Goal: Task Accomplishment & Management: Complete application form

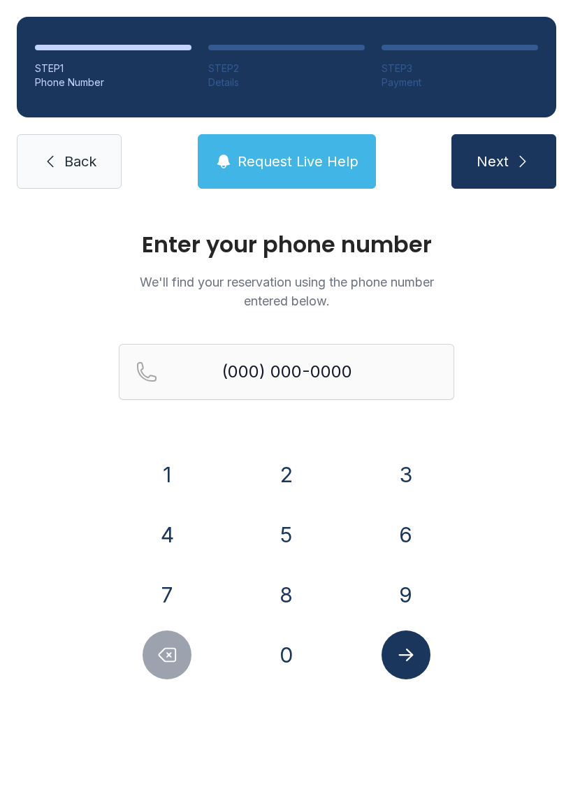
click at [166, 520] on button "4" at bounding box center [167, 534] width 49 height 49
click at [162, 588] on button "7" at bounding box center [167, 594] width 49 height 49
click at [286, 650] on button "0" at bounding box center [286, 654] width 49 height 49
click at [167, 532] on button "4" at bounding box center [167, 534] width 49 height 49
click at [229, 366] on input "(000) 000-0000" at bounding box center [286, 372] width 335 height 56
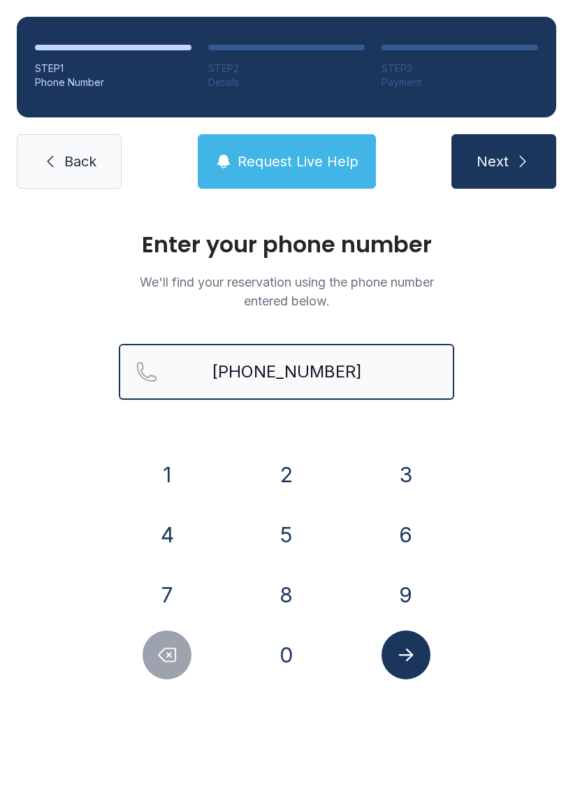
type input "[PHONE_NUMBER]"
click at [503, 161] on button "Next" at bounding box center [503, 161] width 105 height 55
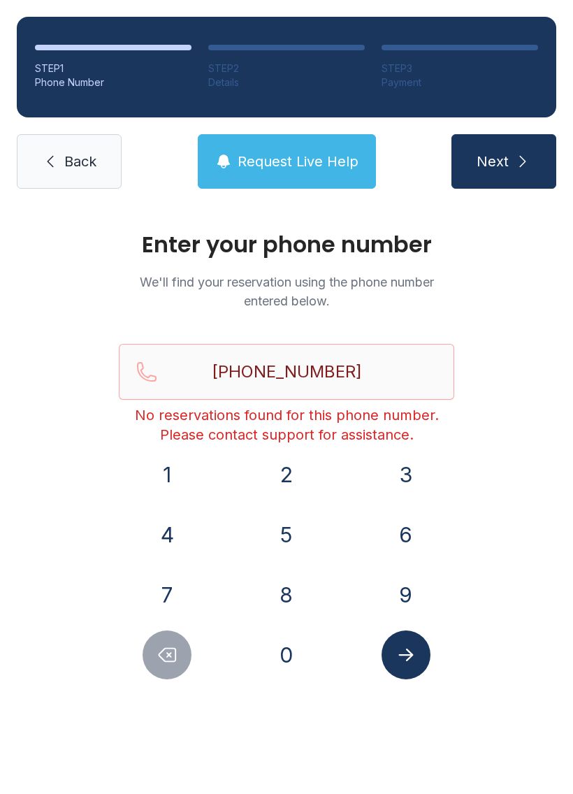
click at [284, 159] on span "Request Live Help" at bounding box center [298, 162] width 121 height 20
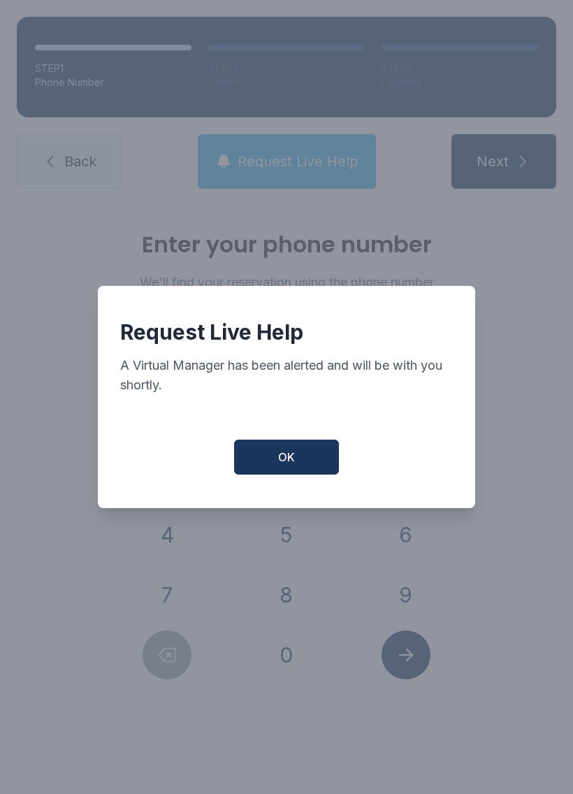
click at [289, 465] on span "OK" at bounding box center [286, 457] width 17 height 17
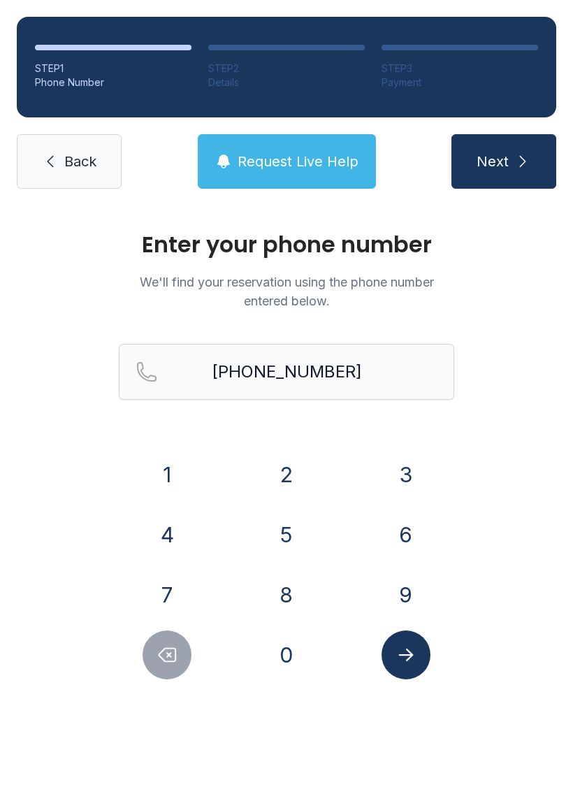
click at [413, 653] on icon "Submit lookup form" at bounding box center [406, 654] width 21 height 21
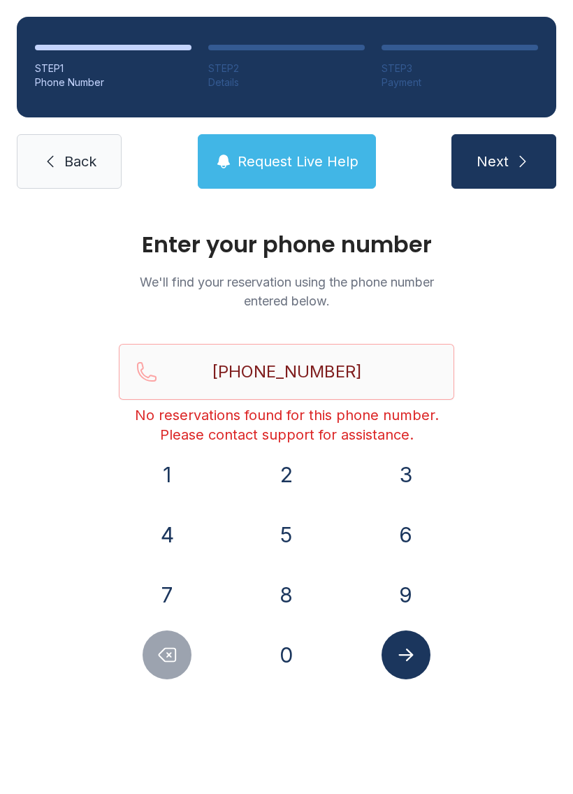
click at [518, 164] on icon "submit" at bounding box center [522, 161] width 17 height 17
click at [78, 145] on link "Back" at bounding box center [69, 161] width 105 height 55
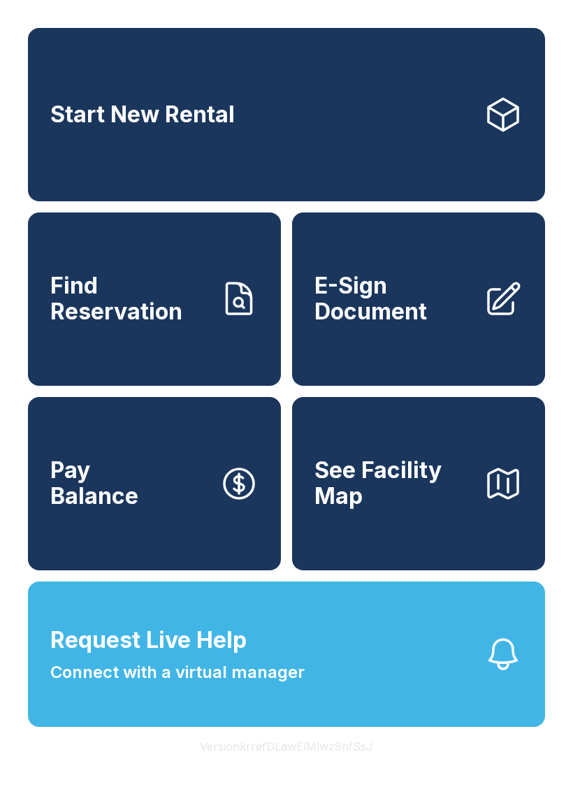
click at [296, 720] on button "Request Live Help Connect with a virtual manager" at bounding box center [286, 653] width 517 height 145
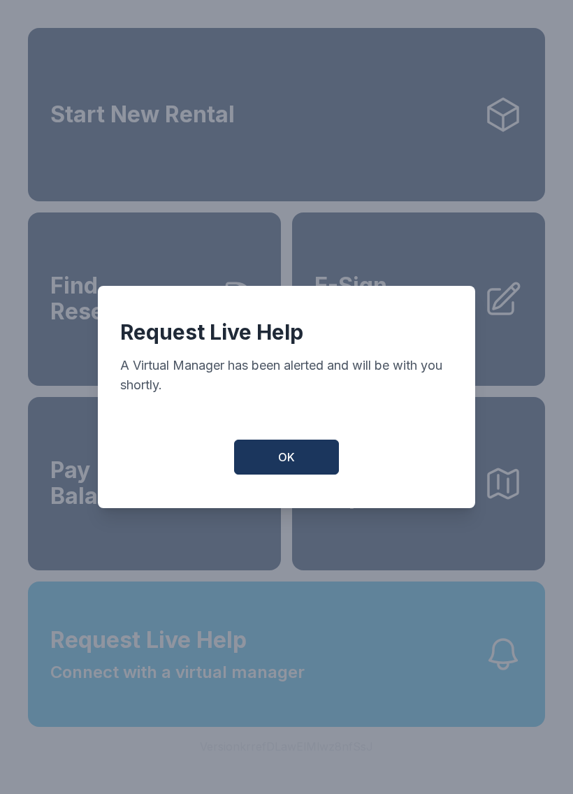
click at [290, 454] on button "OK" at bounding box center [286, 457] width 105 height 35
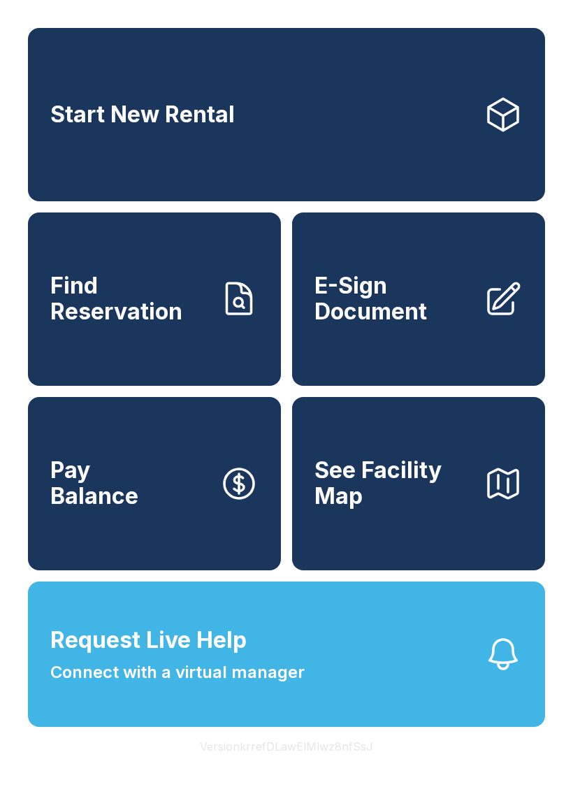
click at [499, 674] on icon "button" at bounding box center [503, 654] width 39 height 39
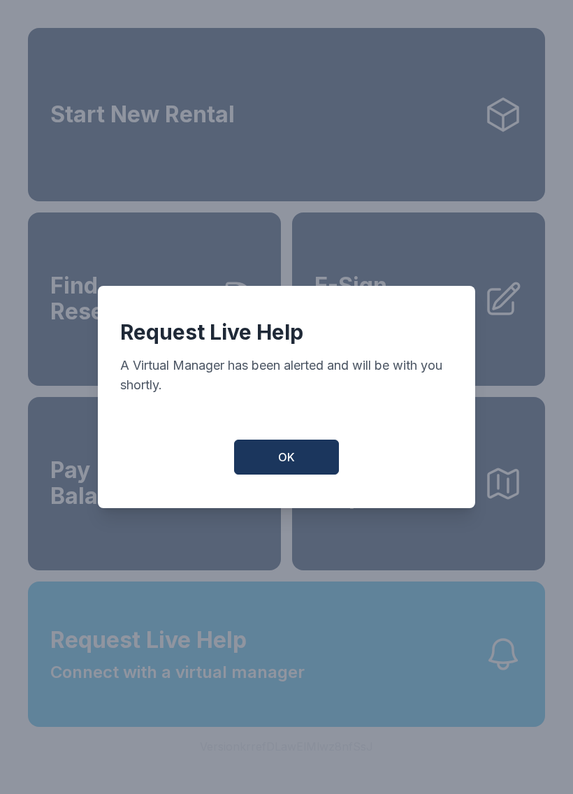
click at [309, 459] on button "OK" at bounding box center [286, 457] width 105 height 35
